Goal: Obtain resource: Download file/media

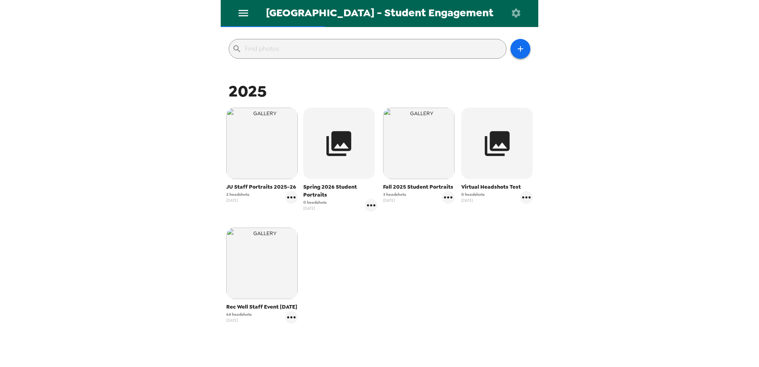
scroll to position [123, 0]
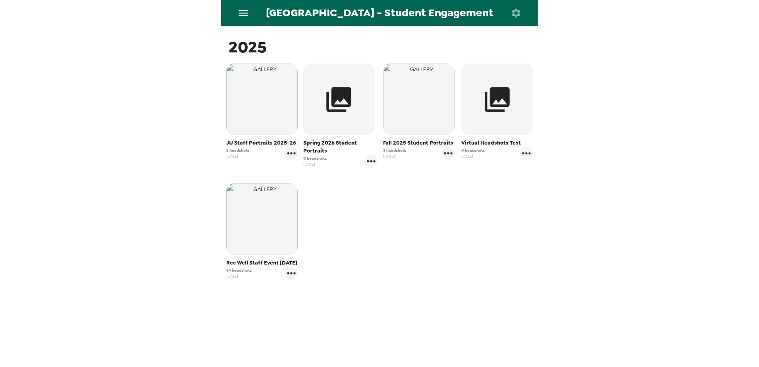
click at [243, 13] on icon "menu" at bounding box center [244, 13] width 10 height 6
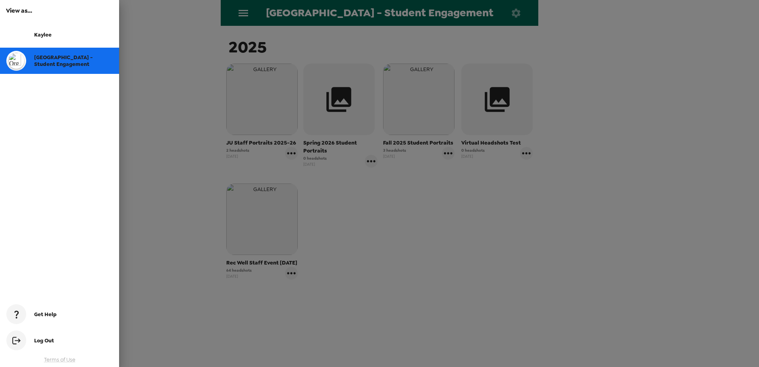
click at [37, 63] on span "[GEOGRAPHIC_DATA] - Student Engagement" at bounding box center [63, 60] width 59 height 13
click at [166, 141] on div at bounding box center [379, 183] width 759 height 367
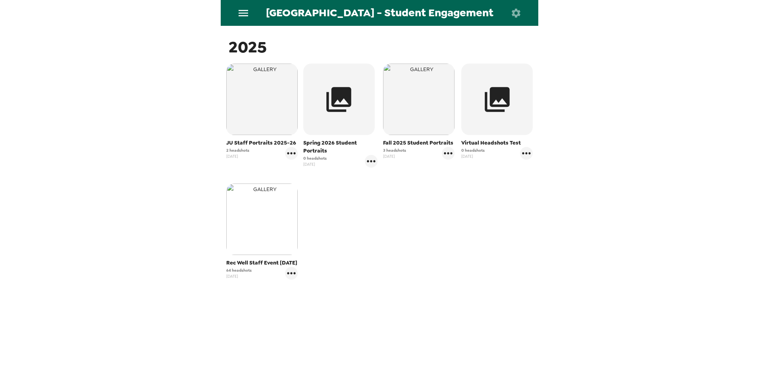
click at [260, 232] on img "button" at bounding box center [261, 218] width 71 height 71
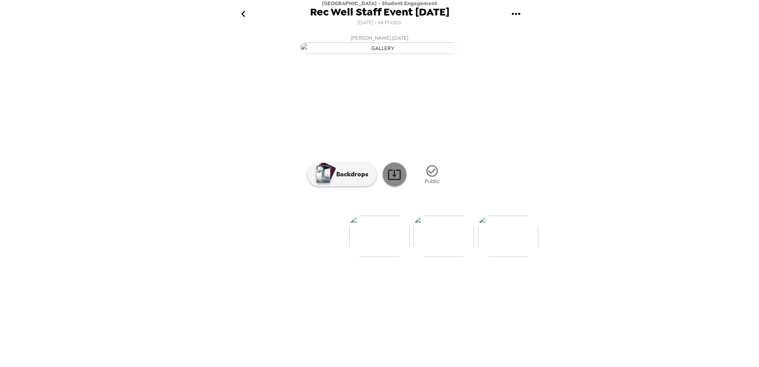
click at [395, 181] on icon at bounding box center [395, 175] width 14 height 14
drag, startPoint x: 607, startPoint y: 164, endPoint x: 510, endPoint y: 192, distance: 100.8
click at [607, 164] on div "[GEOGRAPHIC_DATA] - Student Engagement Rec Well Staff Event [DATE] [DATE] • 64 …" at bounding box center [379, 183] width 759 height 367
click at [350, 179] on p "Backdrops" at bounding box center [350, 175] width 36 height 10
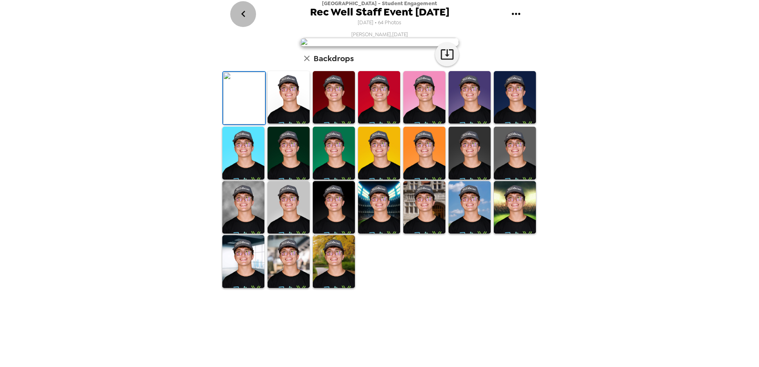
click at [241, 16] on icon "go back" at bounding box center [243, 14] width 13 height 13
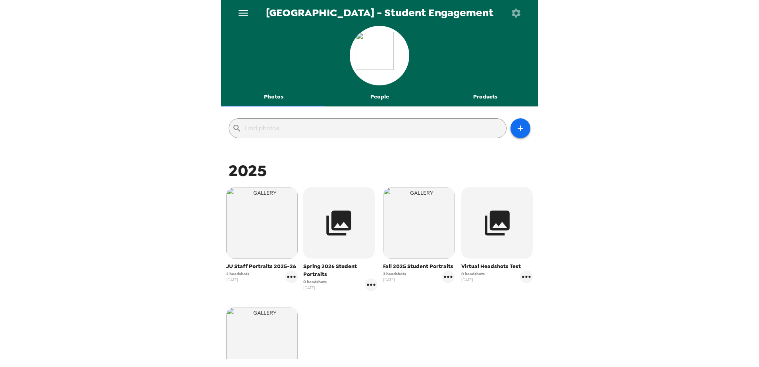
scroll to position [119, 0]
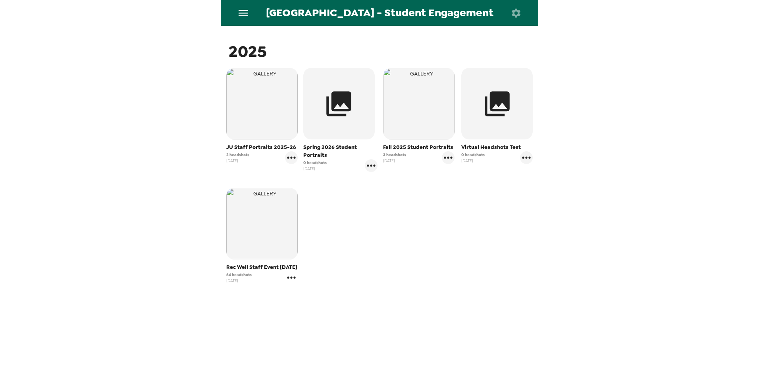
click at [289, 278] on icon "gallery menu" at bounding box center [291, 277] width 13 height 13
click at [316, 294] on span "Edit Shoot" at bounding box center [338, 294] width 66 height 10
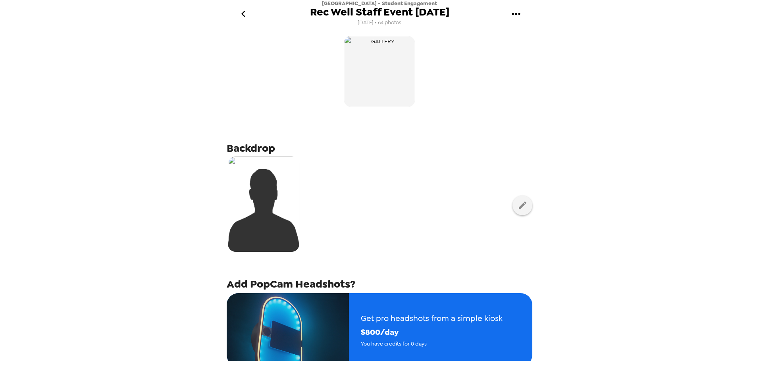
scroll to position [119, 0]
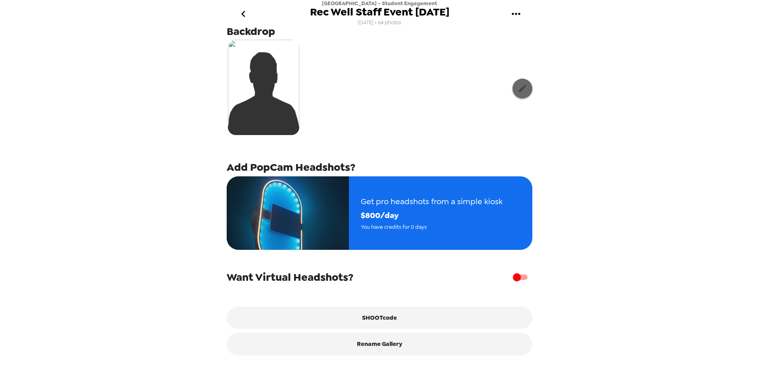
click at [519, 85] on icon "button" at bounding box center [523, 89] width 8 height 8
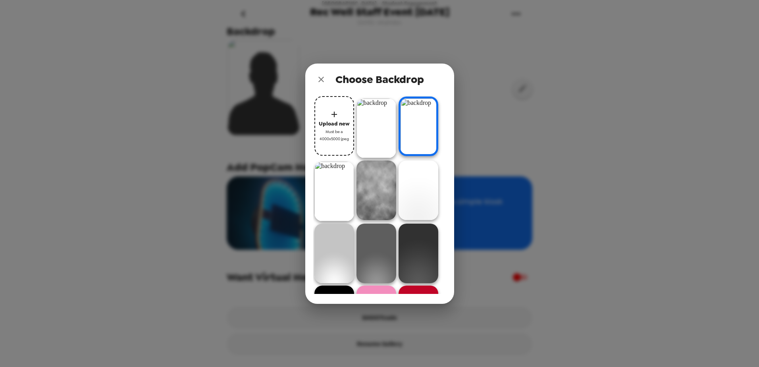
click at [382, 122] on img at bounding box center [377, 128] width 40 height 60
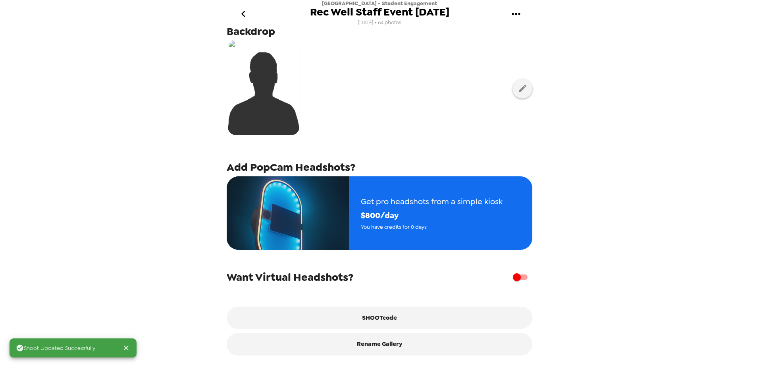
scroll to position [0, 0]
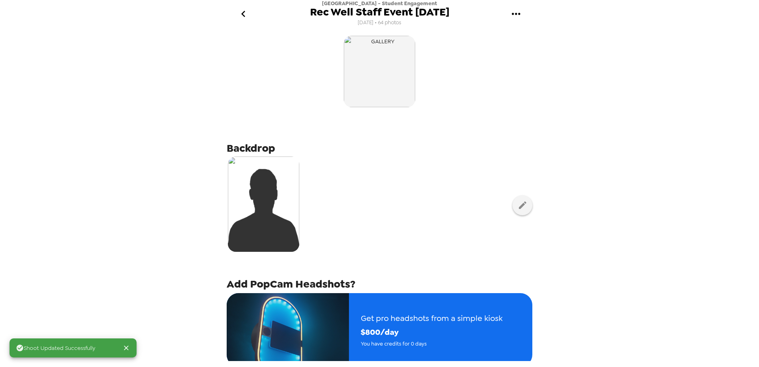
click at [249, 17] on icon "go back" at bounding box center [243, 14] width 13 height 13
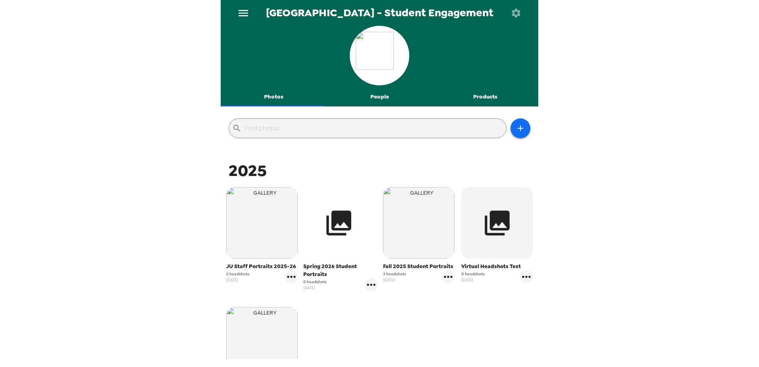
scroll to position [119, 0]
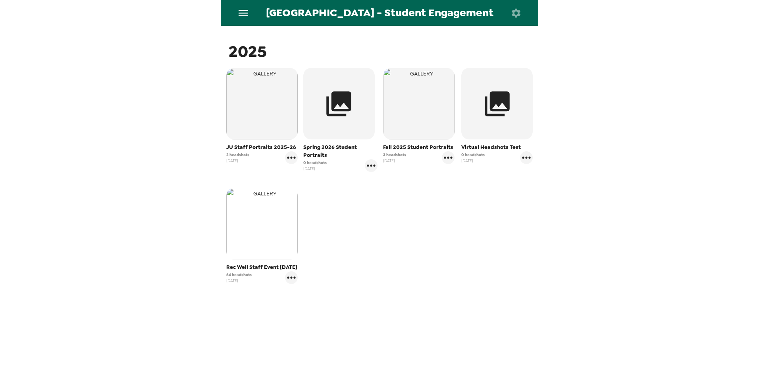
click at [278, 234] on img "button" at bounding box center [261, 223] width 71 height 71
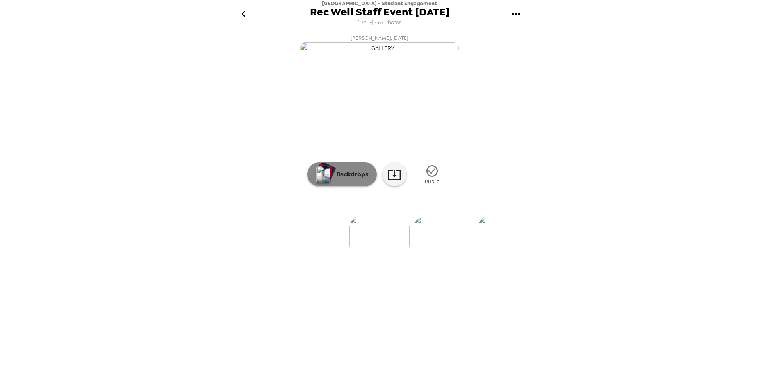
click at [361, 179] on p "Backdrops" at bounding box center [350, 175] width 36 height 10
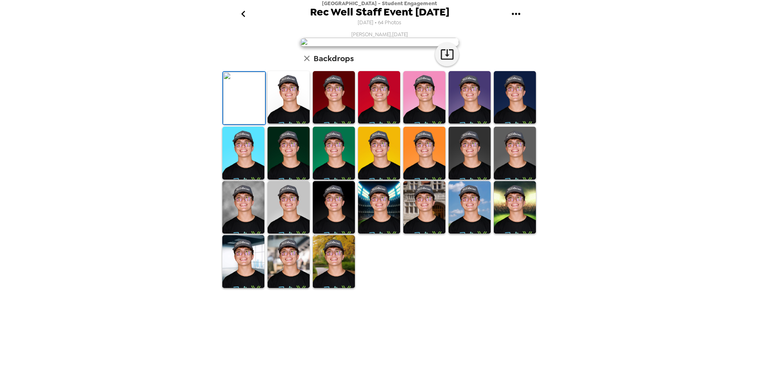
scroll to position [110, 0]
click at [281, 124] on img at bounding box center [289, 97] width 42 height 53
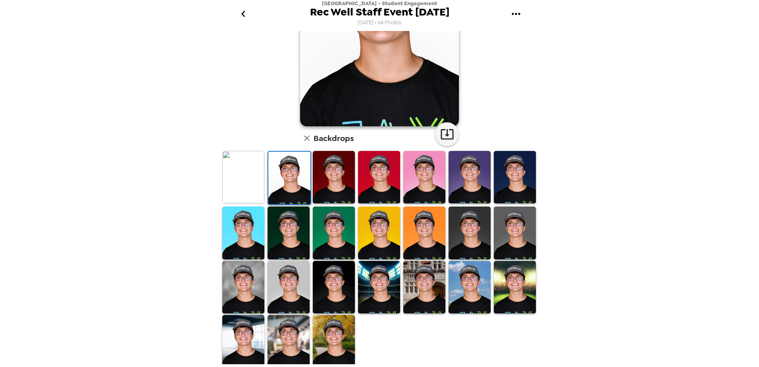
scroll to position [0, 0]
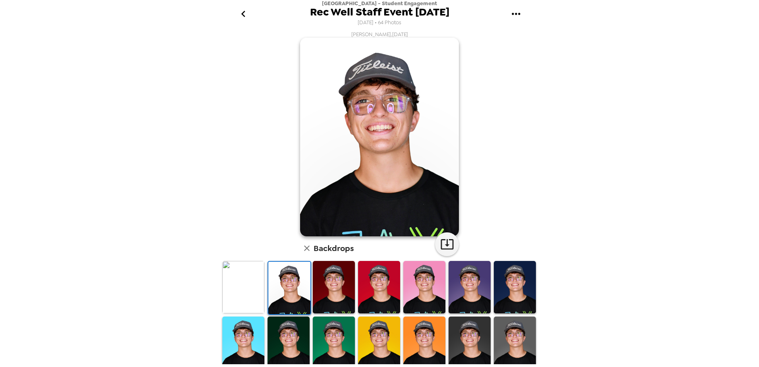
click at [244, 13] on icon "go back" at bounding box center [243, 14] width 4 height 6
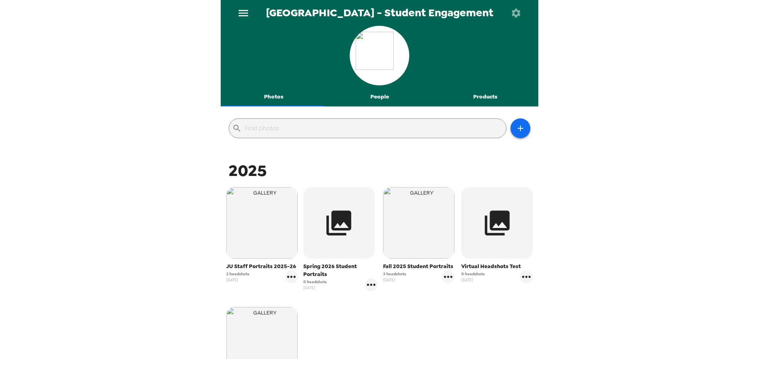
scroll to position [123, 0]
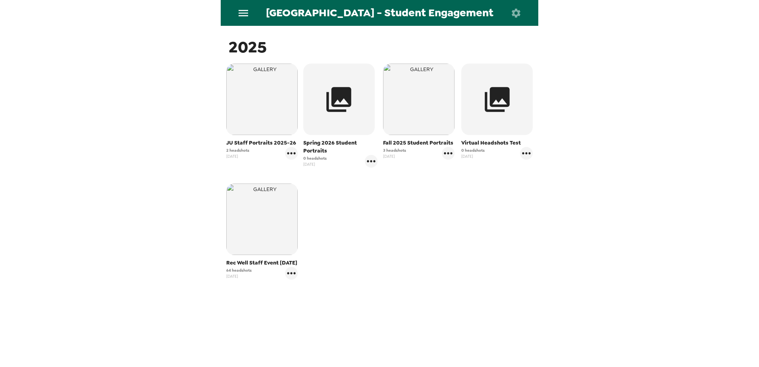
click at [257, 265] on span "Rec Well Staff Event [DATE]" at bounding box center [261, 263] width 71 height 8
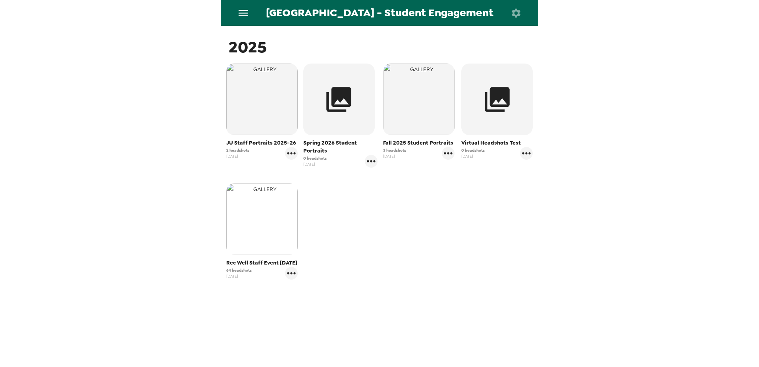
click at [252, 229] on img "button" at bounding box center [261, 218] width 71 height 71
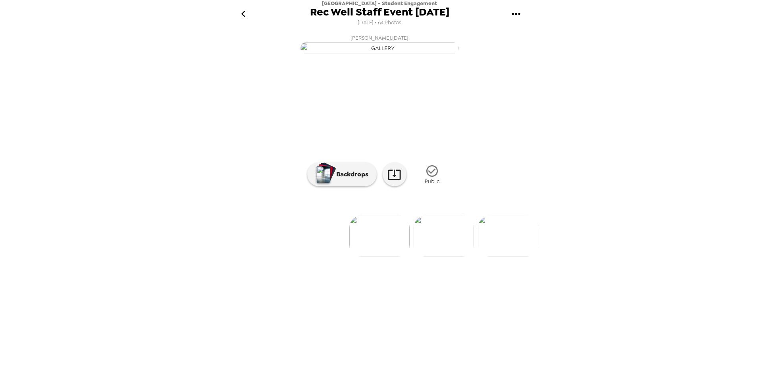
click at [515, 14] on icon "gallery menu" at bounding box center [516, 14] width 8 height 2
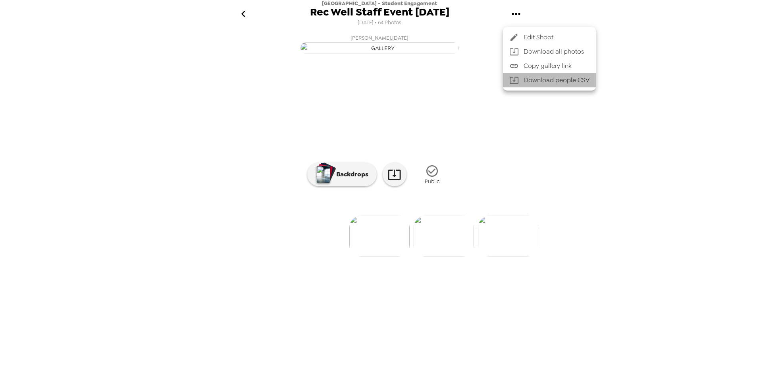
click at [528, 80] on li "Download people CSV" at bounding box center [549, 80] width 93 height 14
drag, startPoint x: 519, startPoint y: 113, endPoint x: 542, endPoint y: 90, distance: 32.8
click at [519, 113] on div at bounding box center [379, 183] width 759 height 367
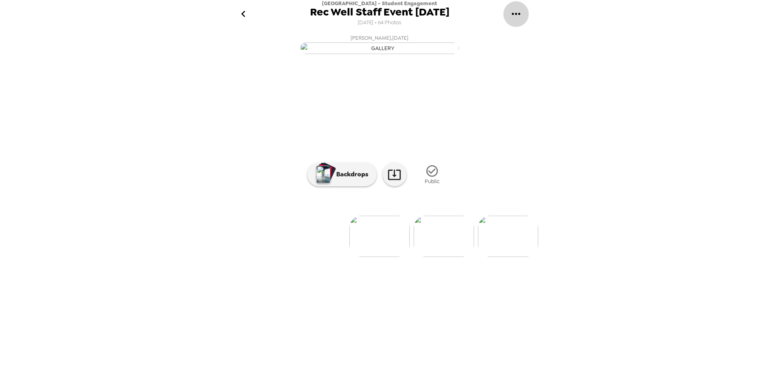
click at [516, 15] on icon "gallery menu" at bounding box center [516, 14] width 13 height 13
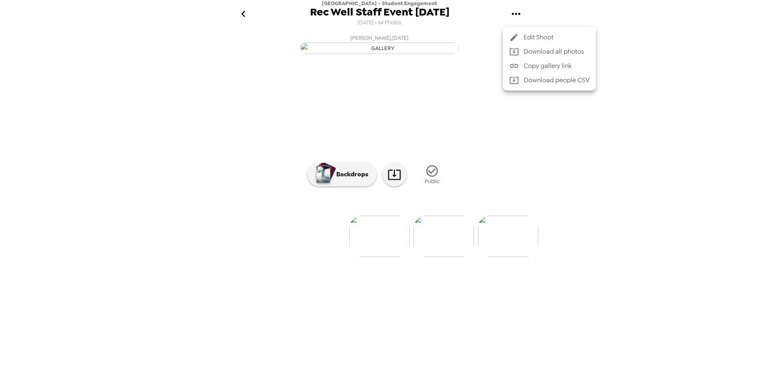
click at [523, 50] on div at bounding box center [516, 52] width 14 height 10
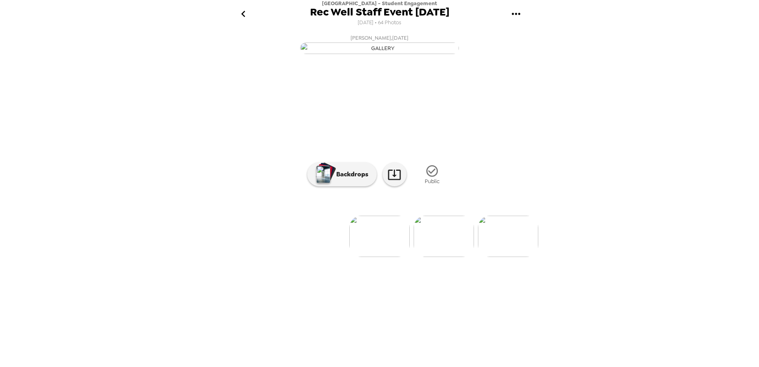
drag, startPoint x: 606, startPoint y: 3, endPoint x: 586, endPoint y: 51, distance: 51.6
click at [575, 66] on div "[GEOGRAPHIC_DATA] - Student Engagement Rec Well Staff Event [DATE] [DATE] • 64 …" at bounding box center [379, 183] width 759 height 367
click at [692, 222] on div "[GEOGRAPHIC_DATA] - Student Engagement Rec Well Staff Event [DATE] [DATE] • 64 …" at bounding box center [379, 183] width 759 height 367
click at [248, 10] on icon "go back" at bounding box center [243, 14] width 13 height 13
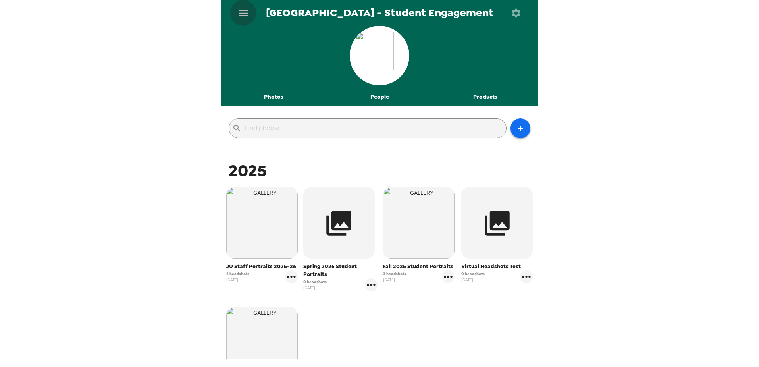
click at [244, 12] on icon "menu" at bounding box center [243, 13] width 13 height 13
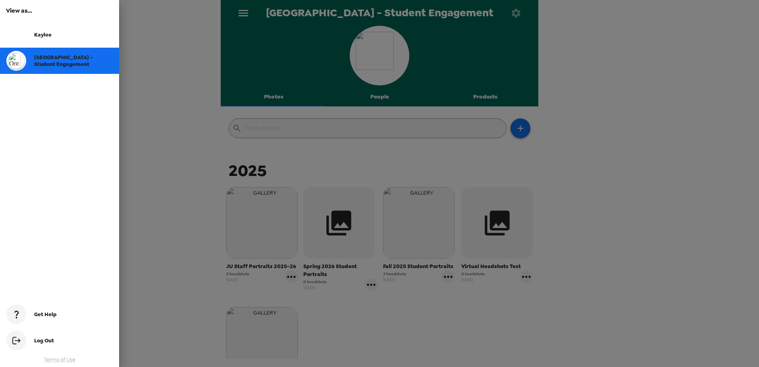
click at [157, 258] on div at bounding box center [379, 183] width 759 height 367
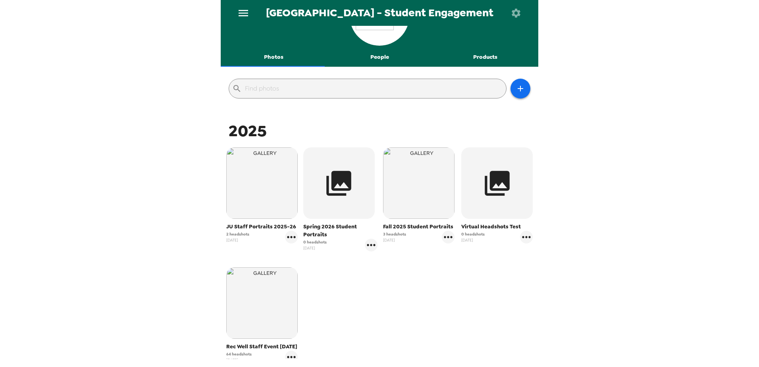
scroll to position [119, 0]
